Goal: Task Accomplishment & Management: Use online tool/utility

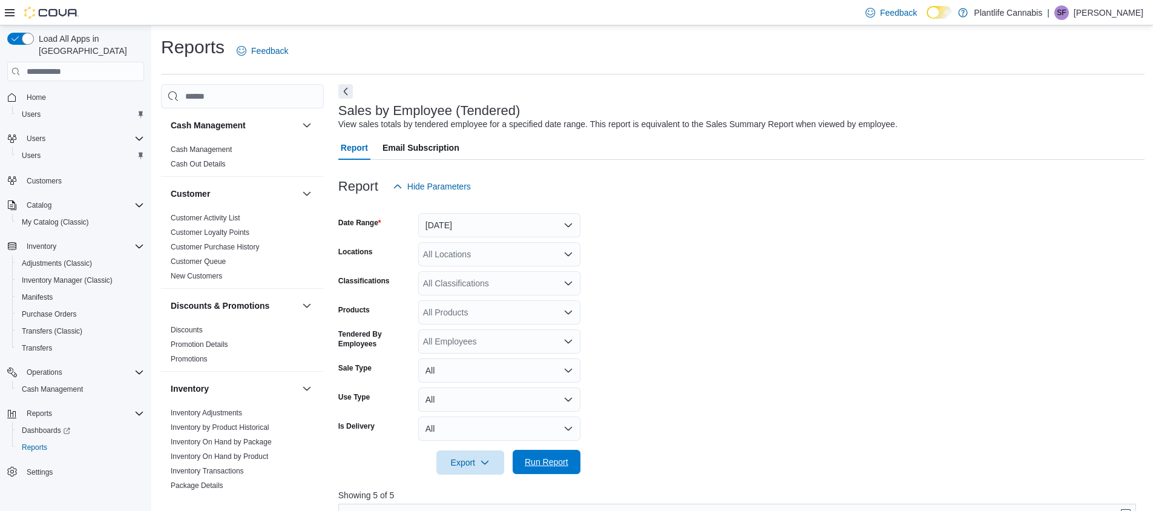
scroll to position [334, 0]
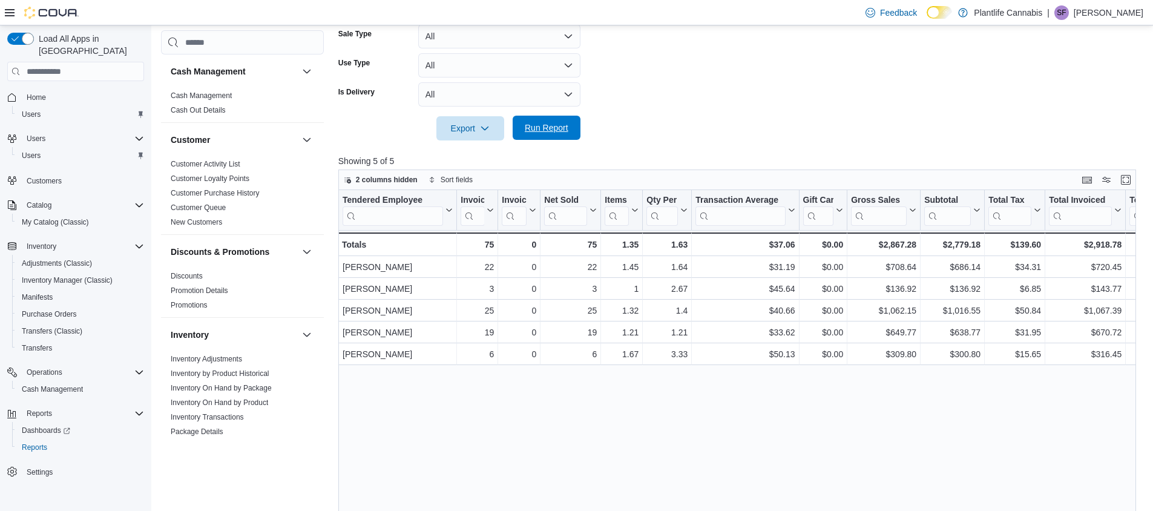
click at [549, 130] on span "Run Report" at bounding box center [547, 128] width 44 height 12
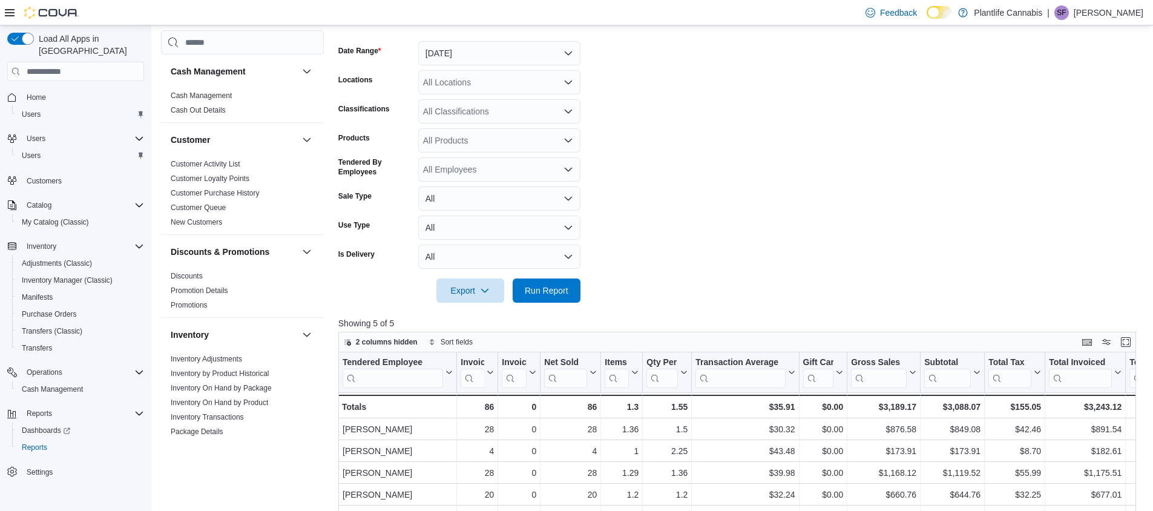
scroll to position [140, 0]
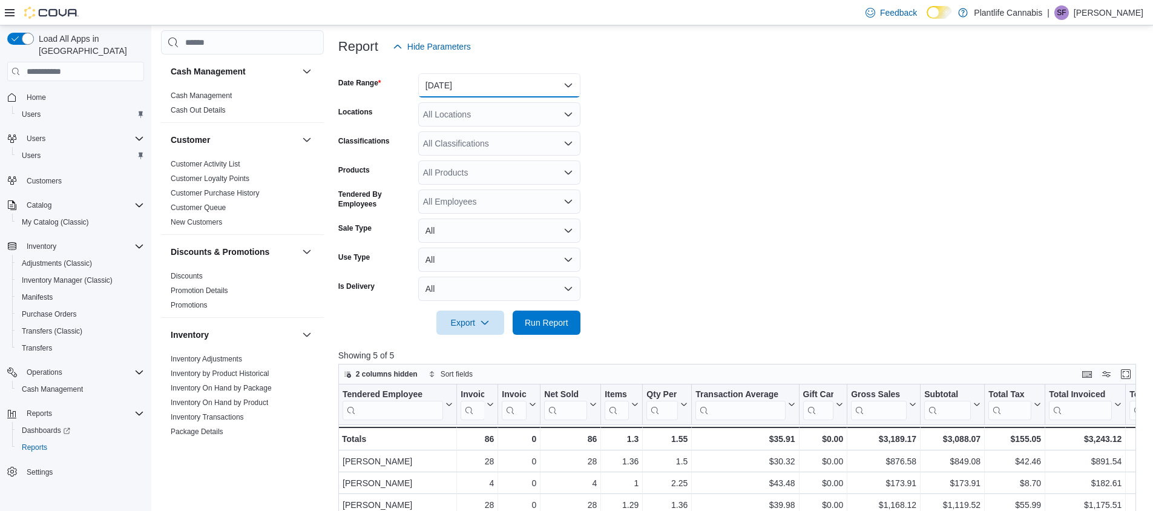
click at [475, 84] on button "[DATE]" at bounding box center [499, 85] width 162 height 24
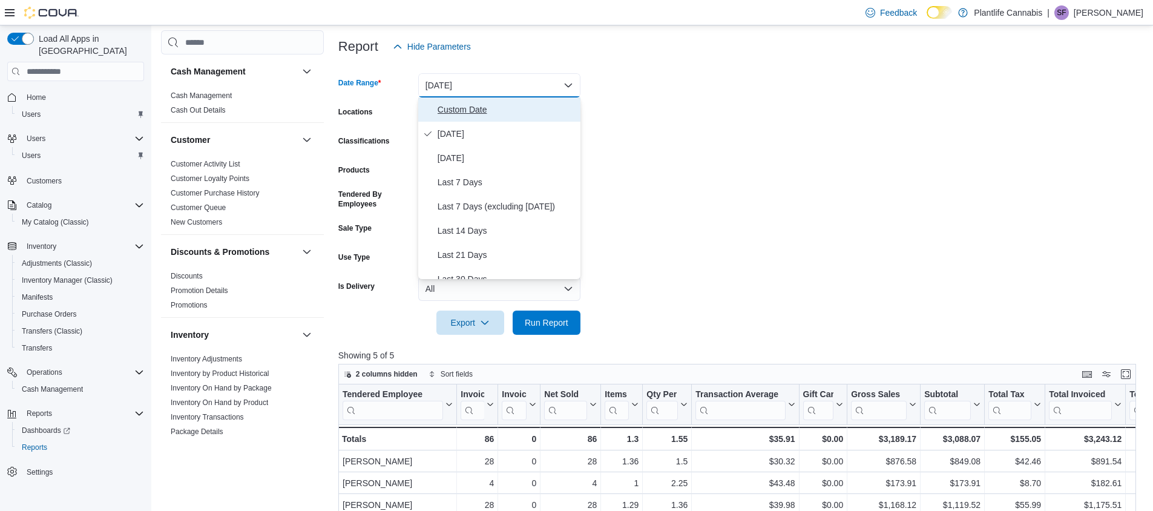
click at [467, 110] on span "Custom Date" at bounding box center [507, 109] width 138 height 15
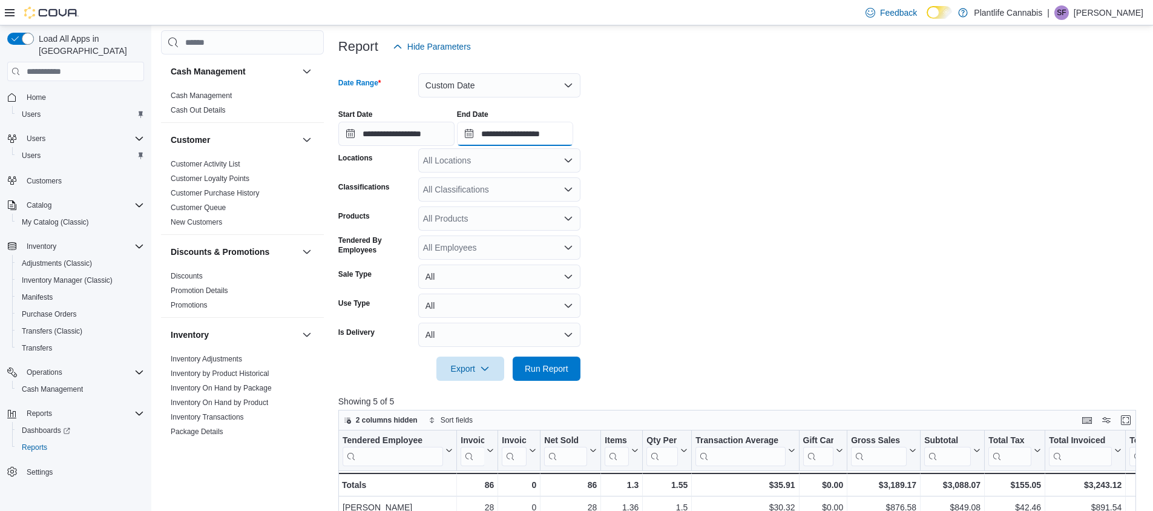
click at [536, 137] on input "**********" at bounding box center [515, 134] width 116 height 24
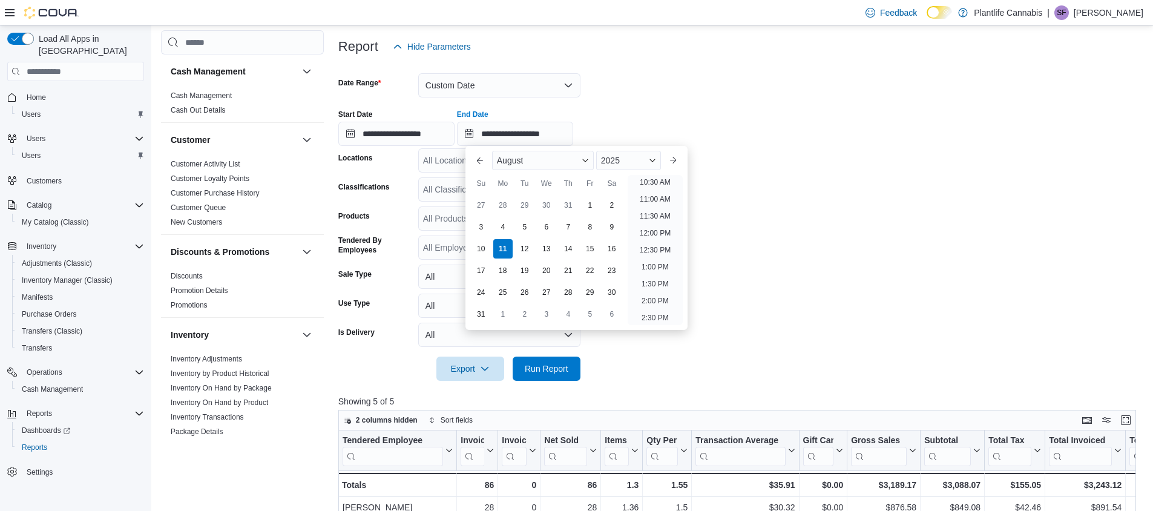
scroll to position [355, 0]
click at [658, 234] on li "12:00 PM" at bounding box center [655, 236] width 41 height 15
type input "**********"
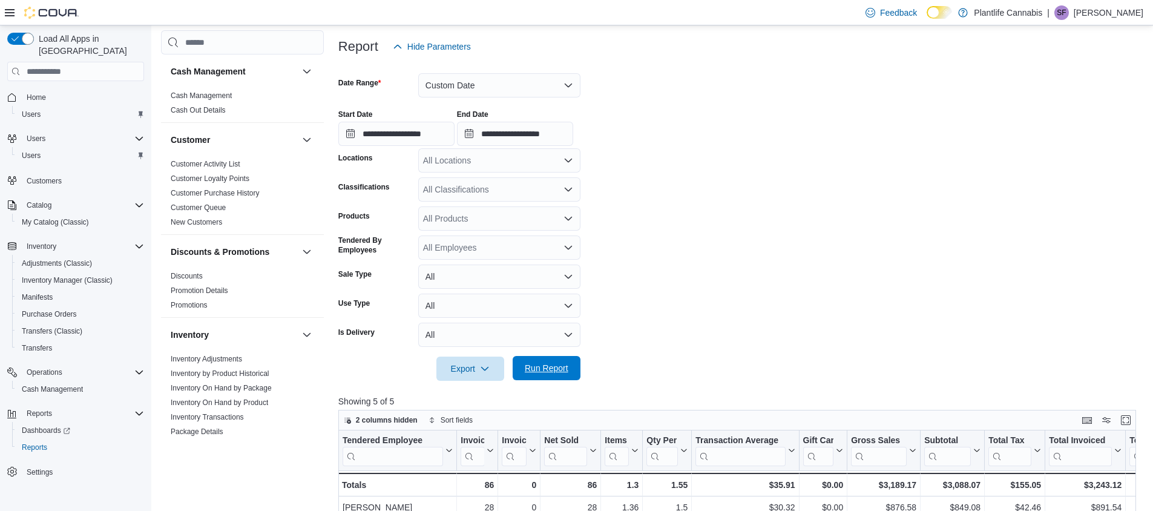
click at [534, 369] on span "Run Report" at bounding box center [547, 368] width 44 height 12
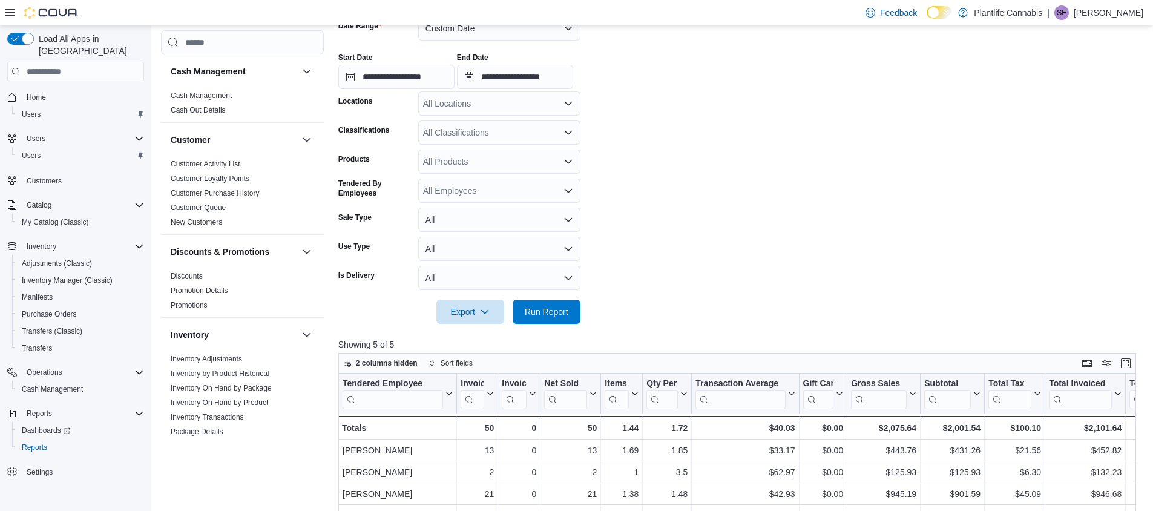
scroll to position [190, 0]
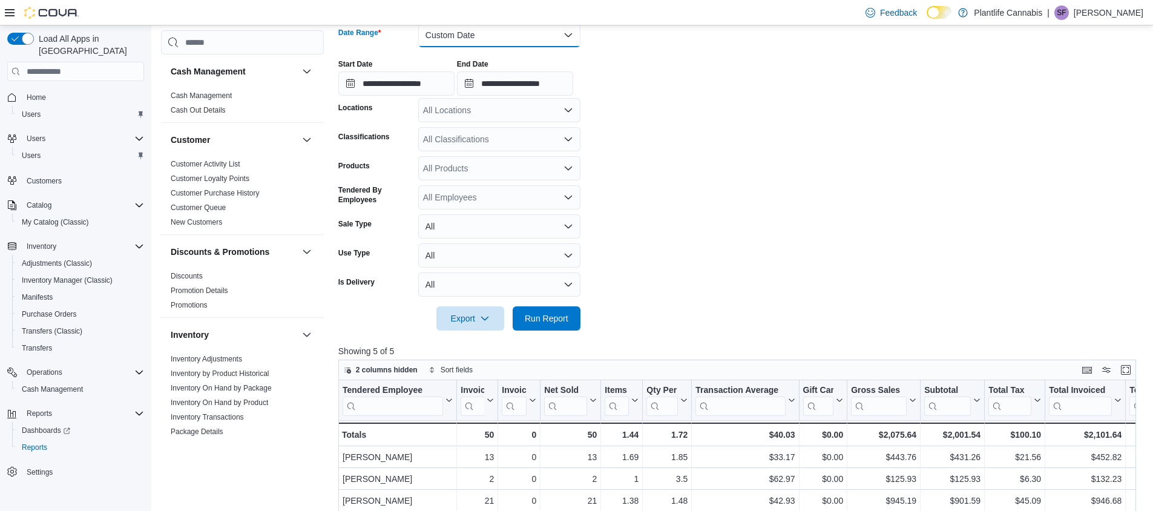
click at [484, 35] on button "Custom Date" at bounding box center [499, 35] width 162 height 24
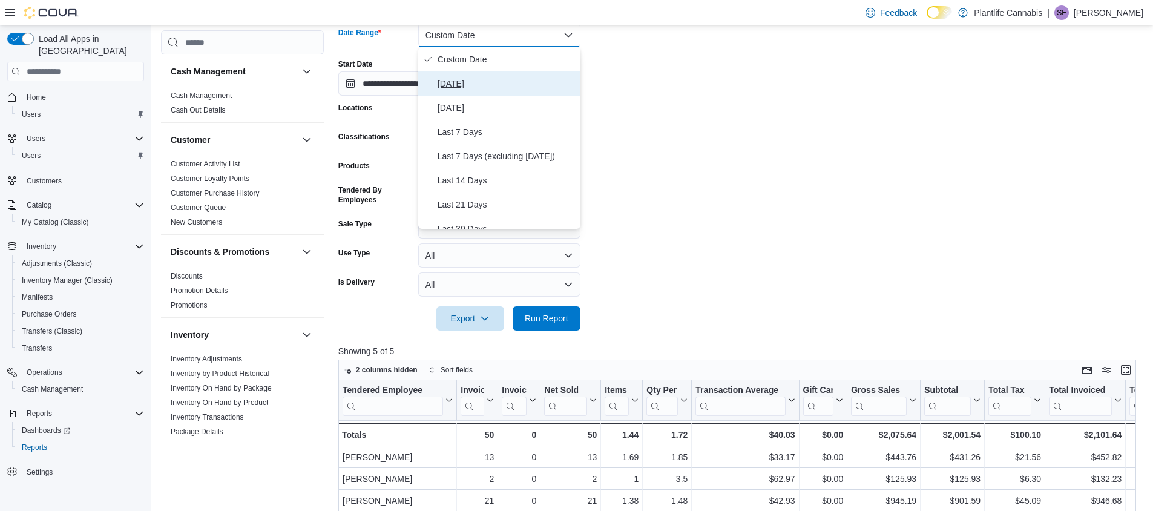
click at [449, 82] on span "[DATE]" at bounding box center [507, 83] width 138 height 15
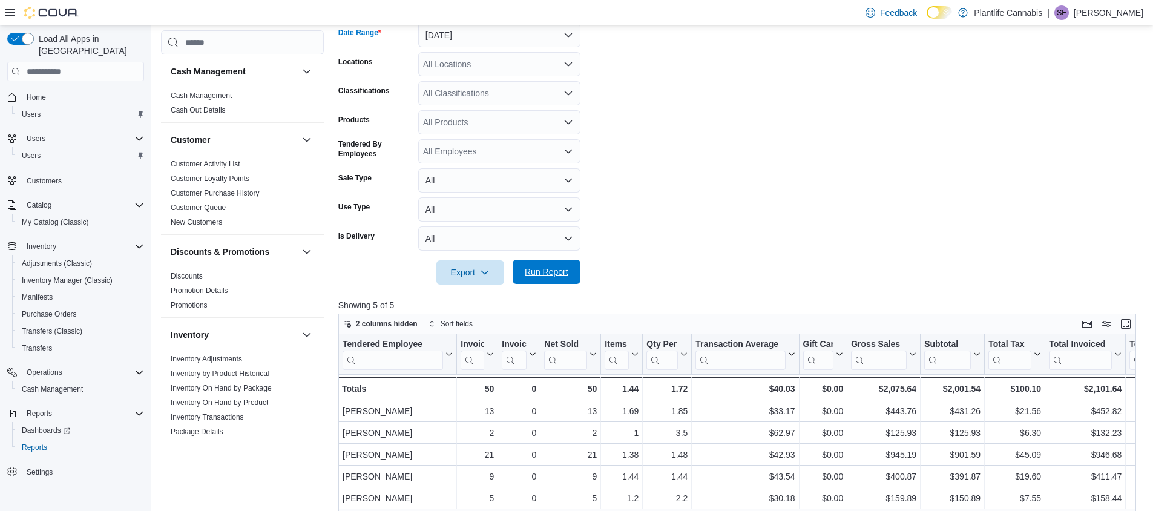
click at [542, 269] on span "Run Report" at bounding box center [547, 272] width 44 height 12
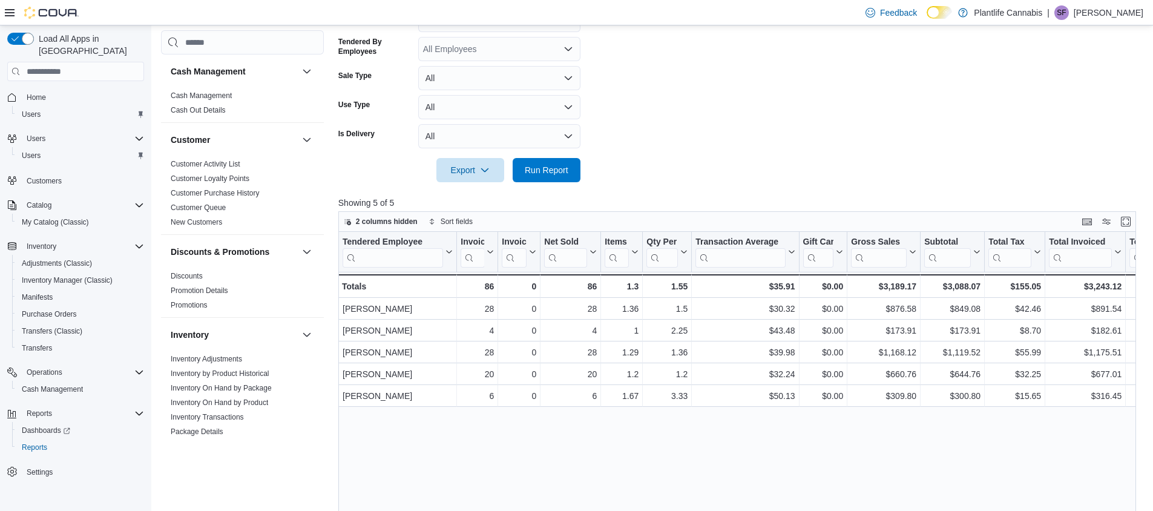
scroll to position [356, 0]
